Goal: Obtain resource: Download file/media

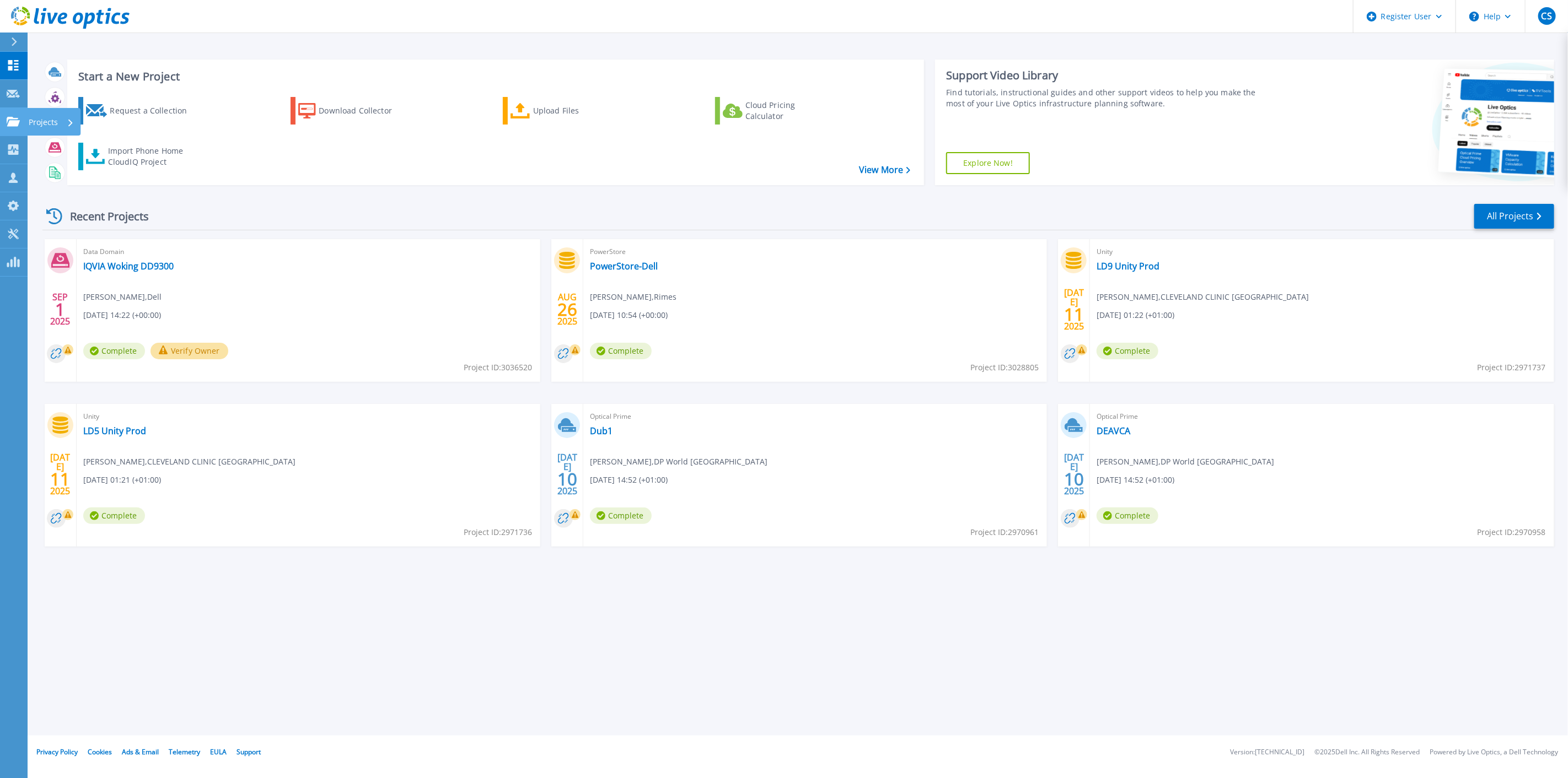
click at [10, 110] on link "Projects Projects" at bounding box center [14, 122] width 28 height 28
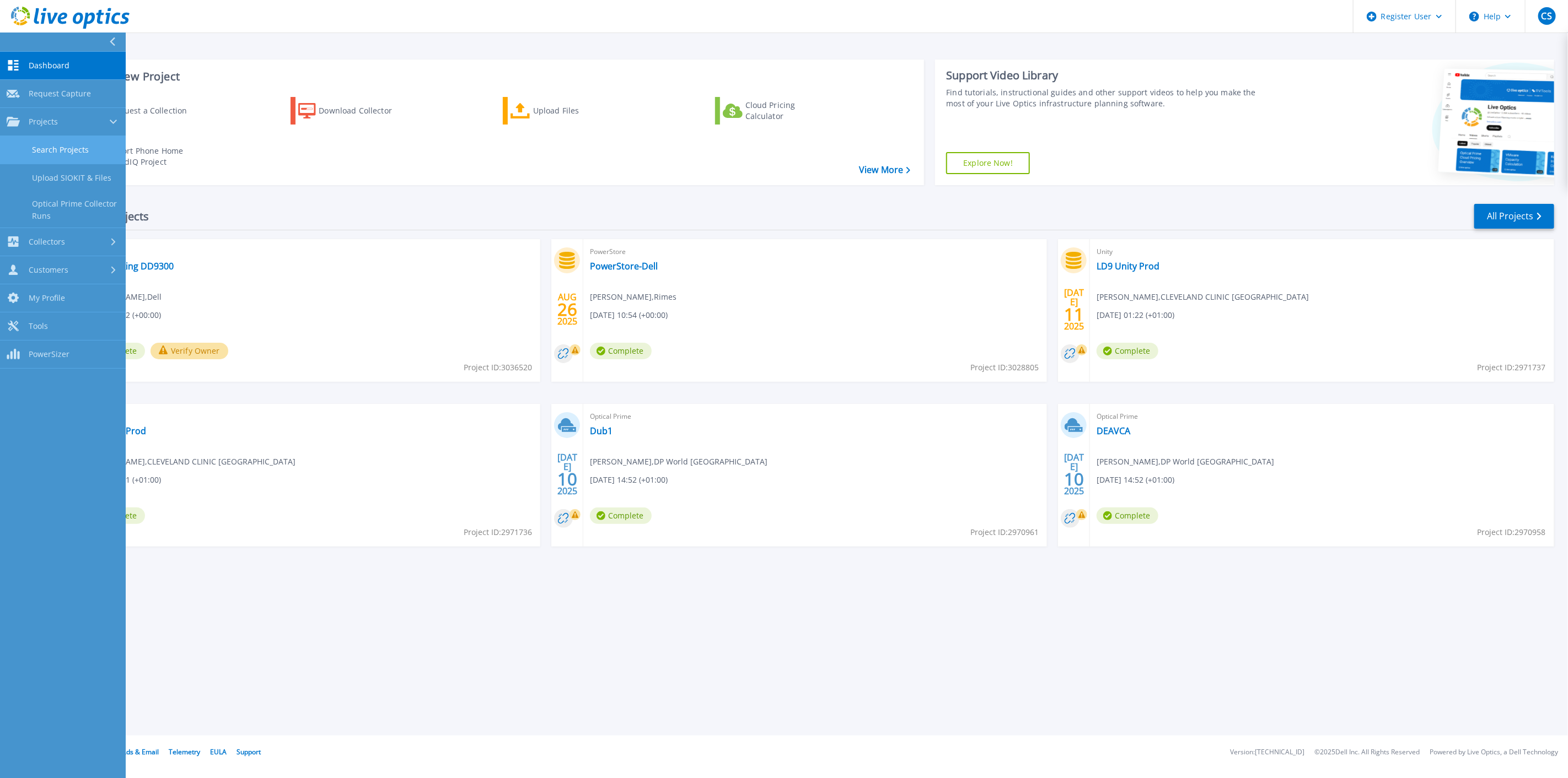
click at [47, 147] on link "Search Projects" at bounding box center [63, 150] width 125 height 28
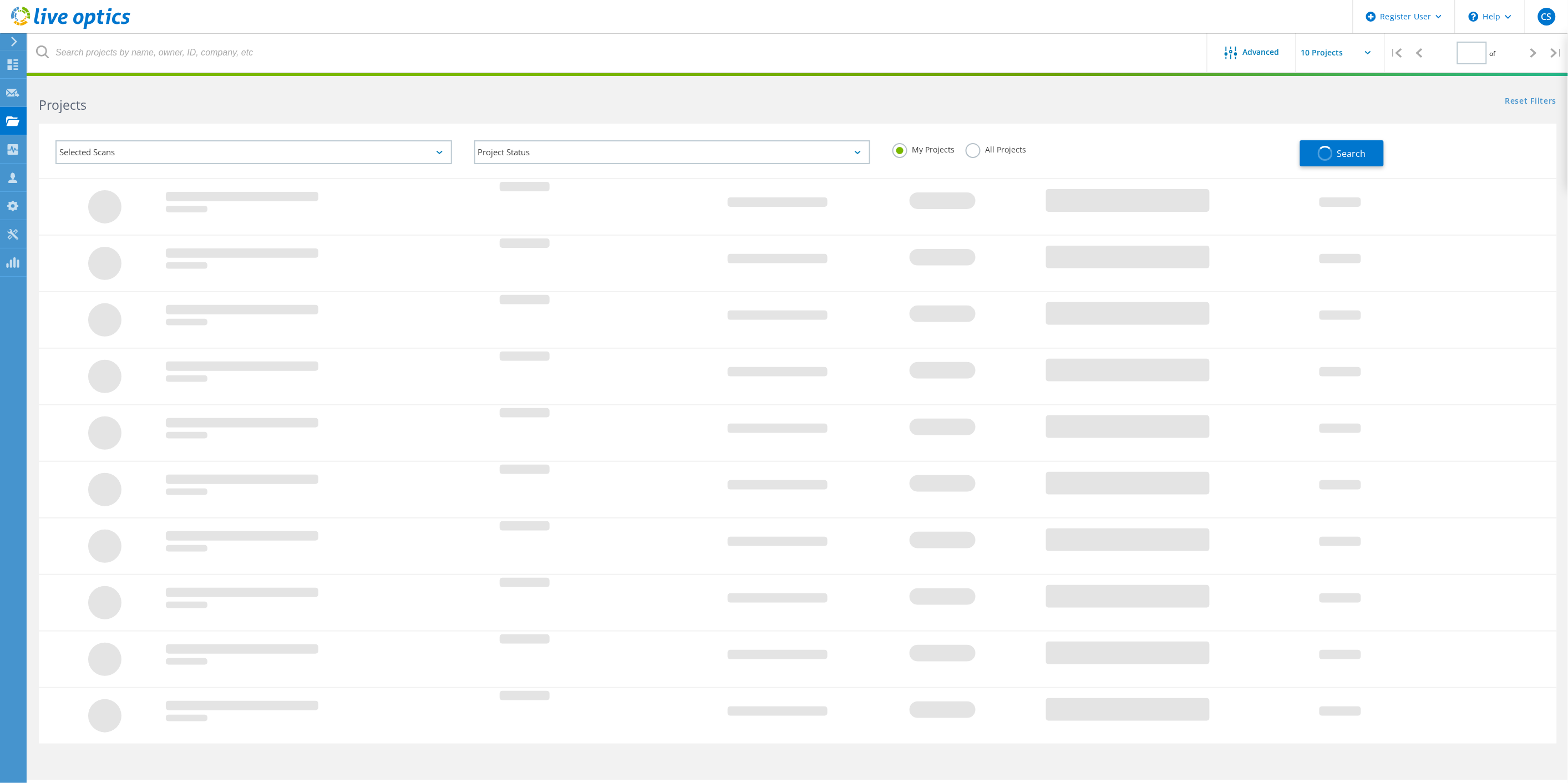
type input "1"
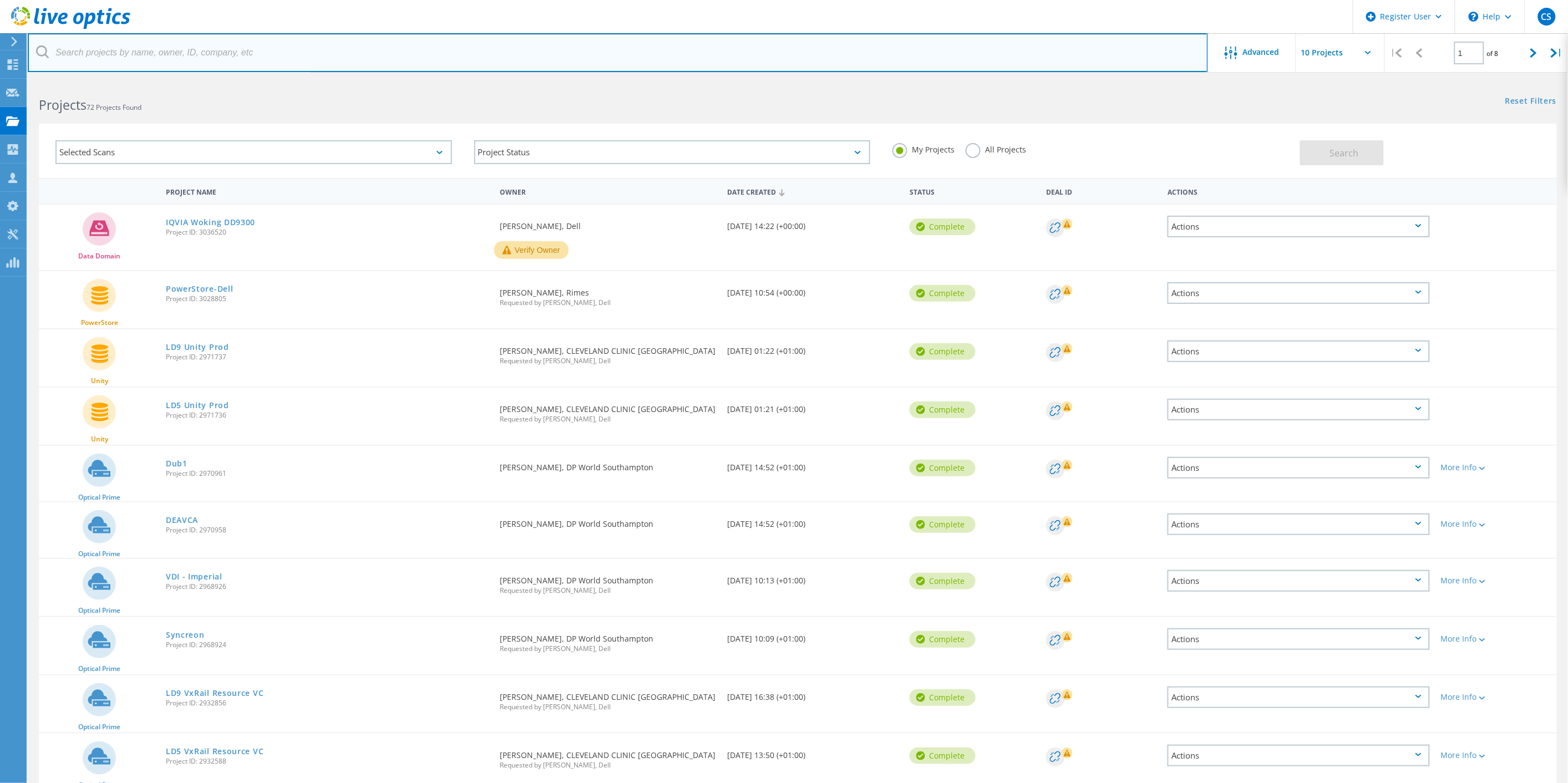
click at [235, 54] on input "text" at bounding box center [617, 52] width 1180 height 38
type input "Cleveland Clinic"
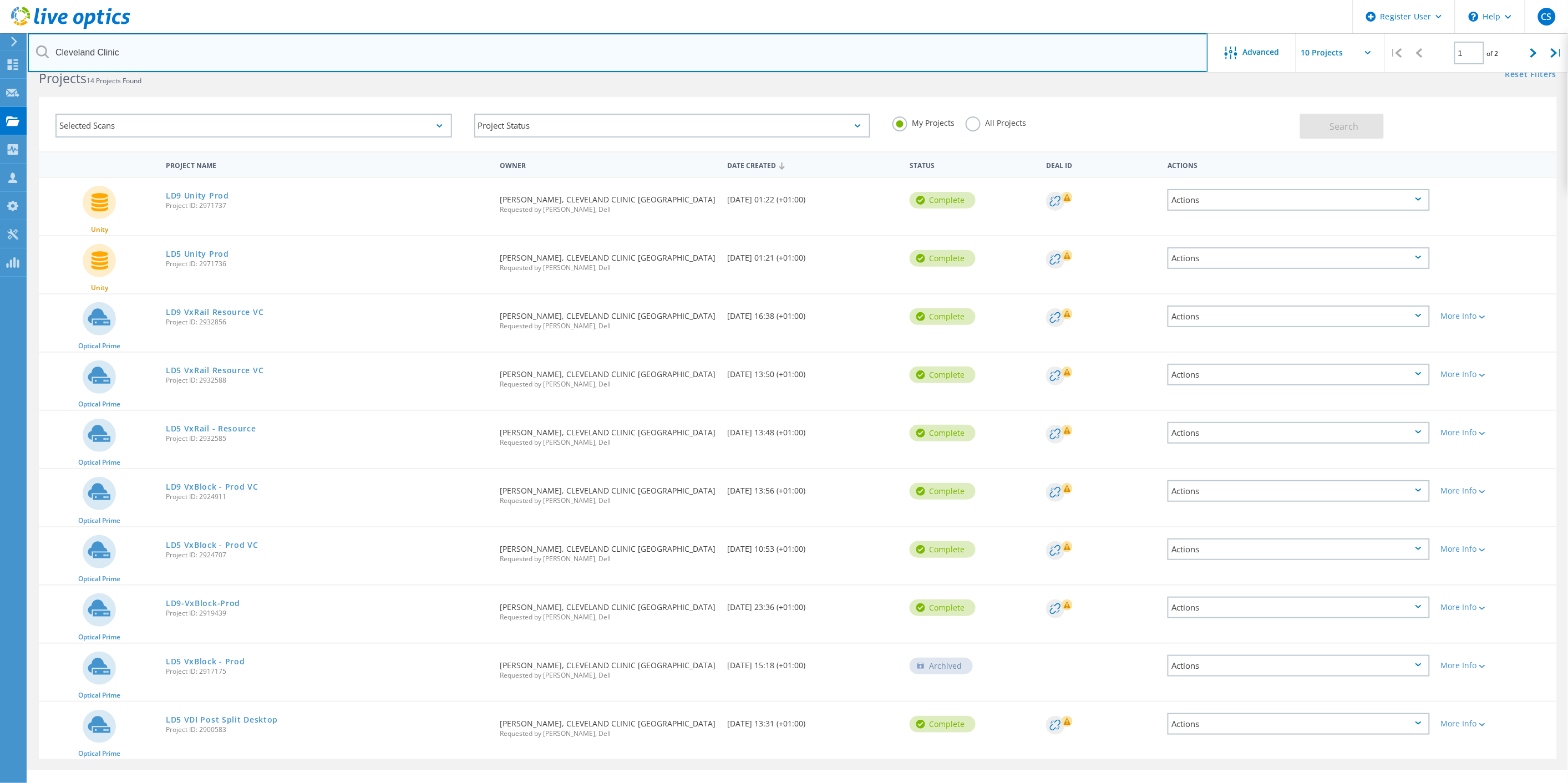
scroll to position [40, 0]
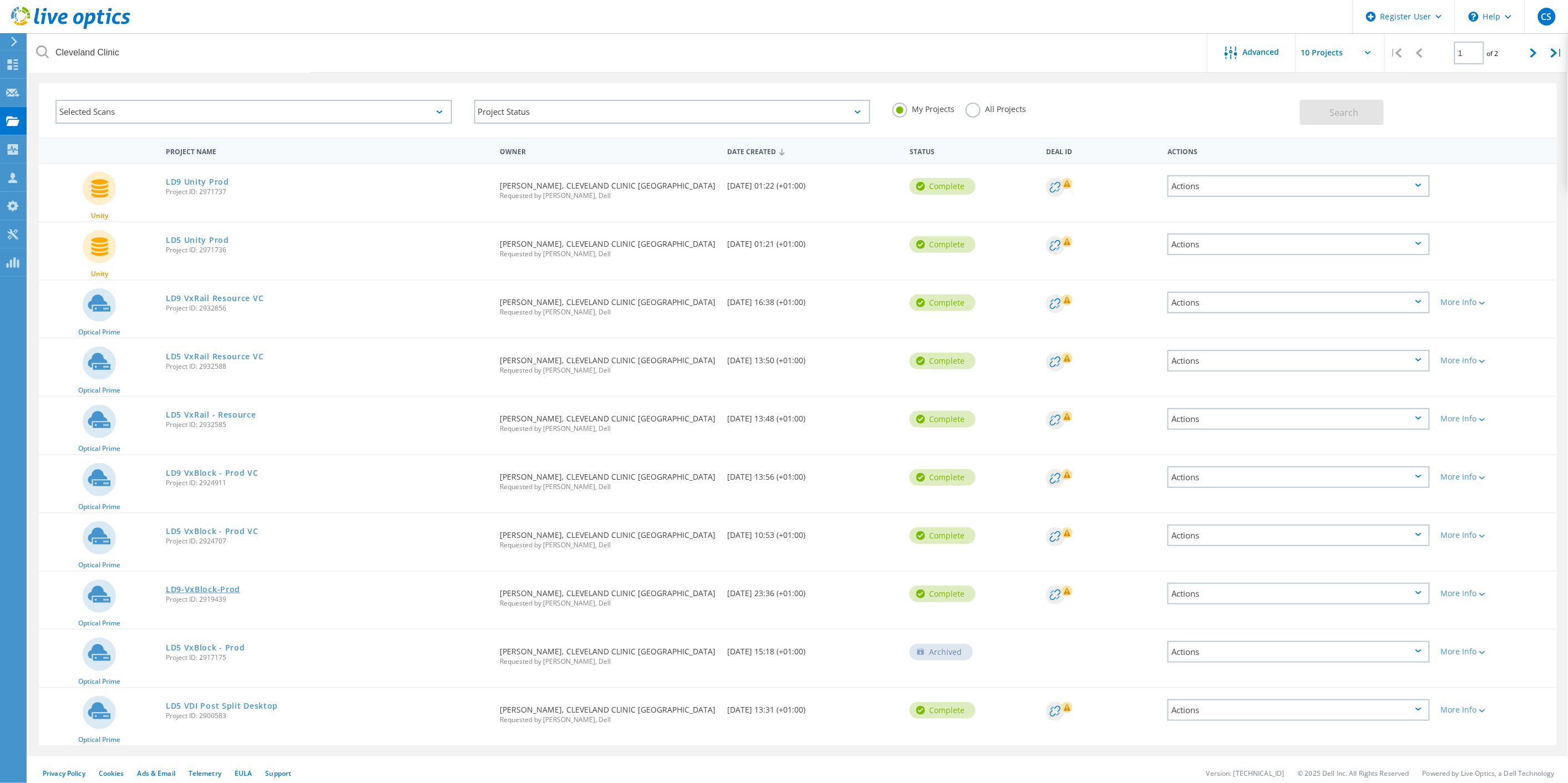
click at [218, 586] on link "LD9-VxBlock-Prod" at bounding box center [203, 589] width 75 height 7
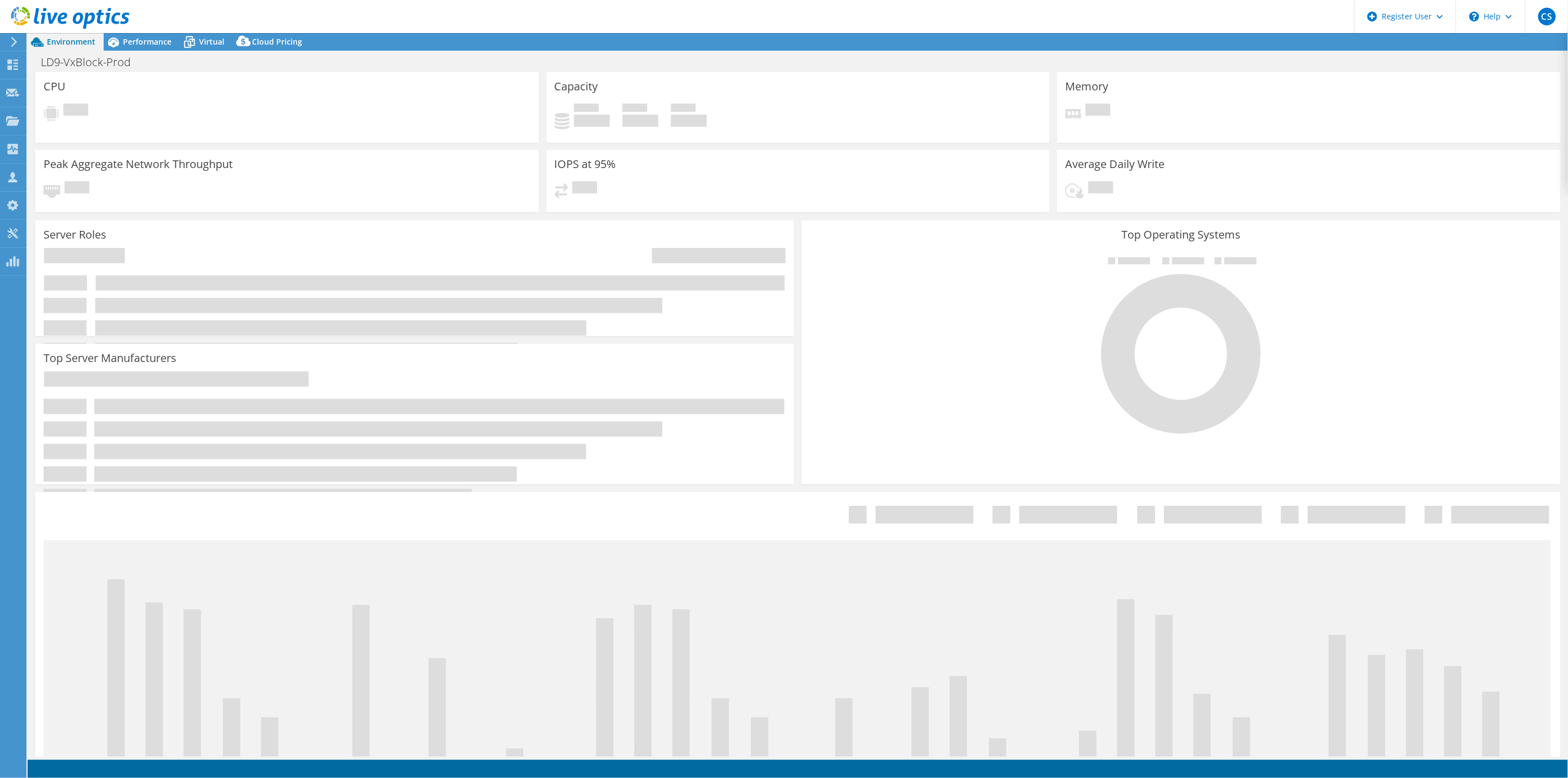
select select "EULondon"
select select "GBP"
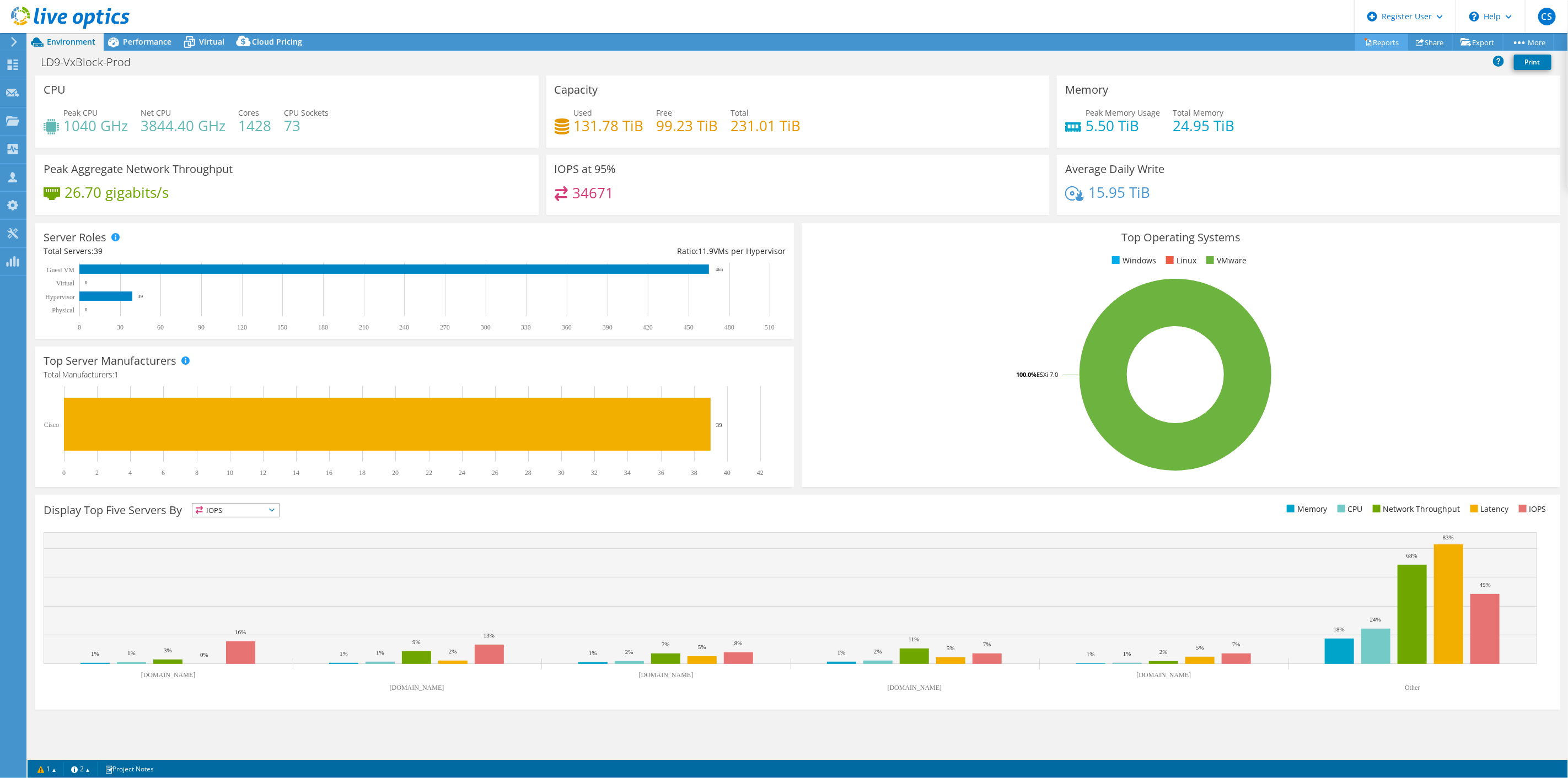
click at [1375, 40] on link "Reports" at bounding box center [1382, 42] width 53 height 17
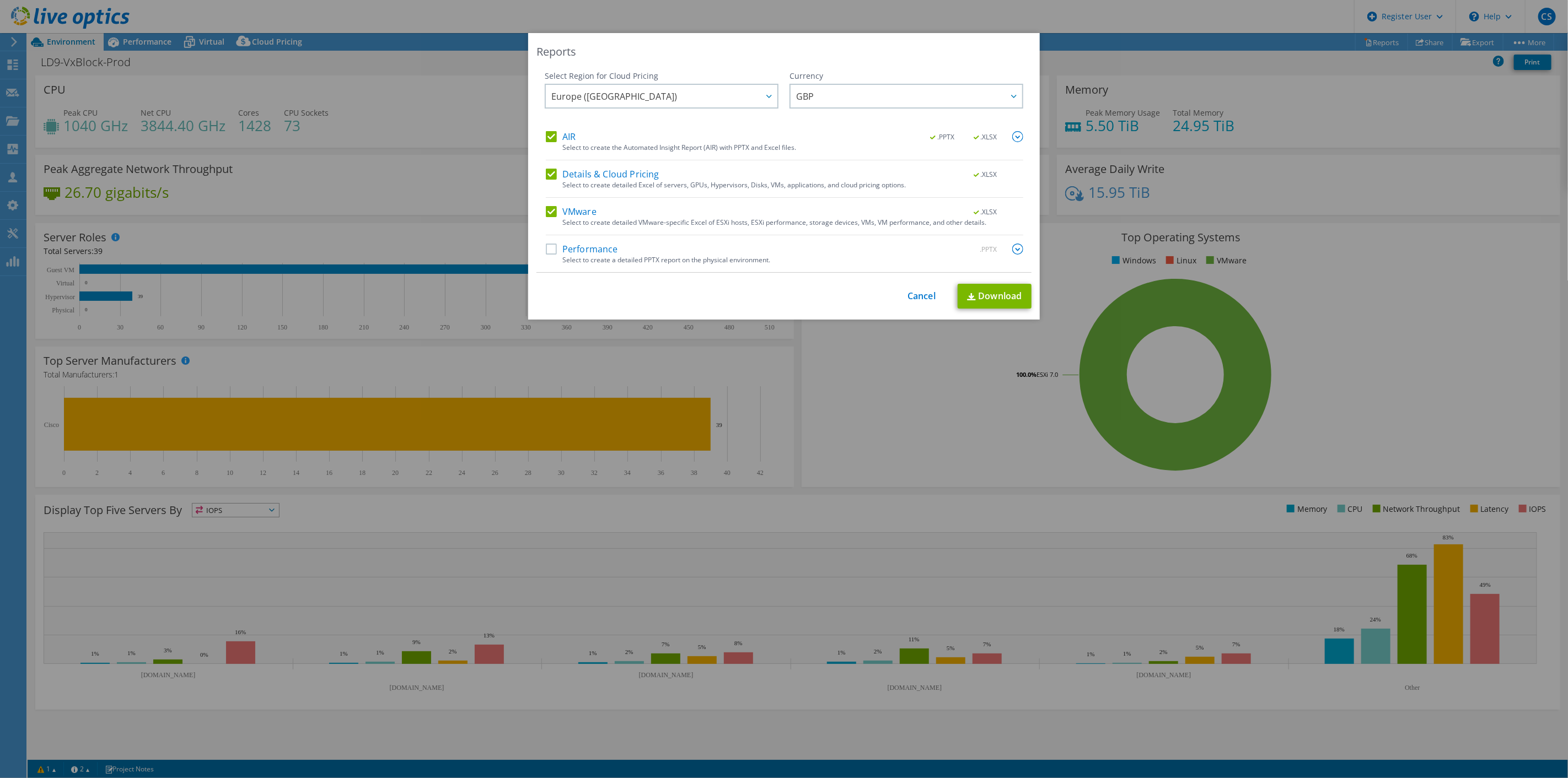
click at [546, 211] on label "VMware" at bounding box center [572, 212] width 50 height 11
click at [0, 0] on input "VMware" at bounding box center [0, 0] width 0 height 0
click at [992, 296] on link "Download" at bounding box center [995, 296] width 74 height 24
